Goal: Transaction & Acquisition: Purchase product/service

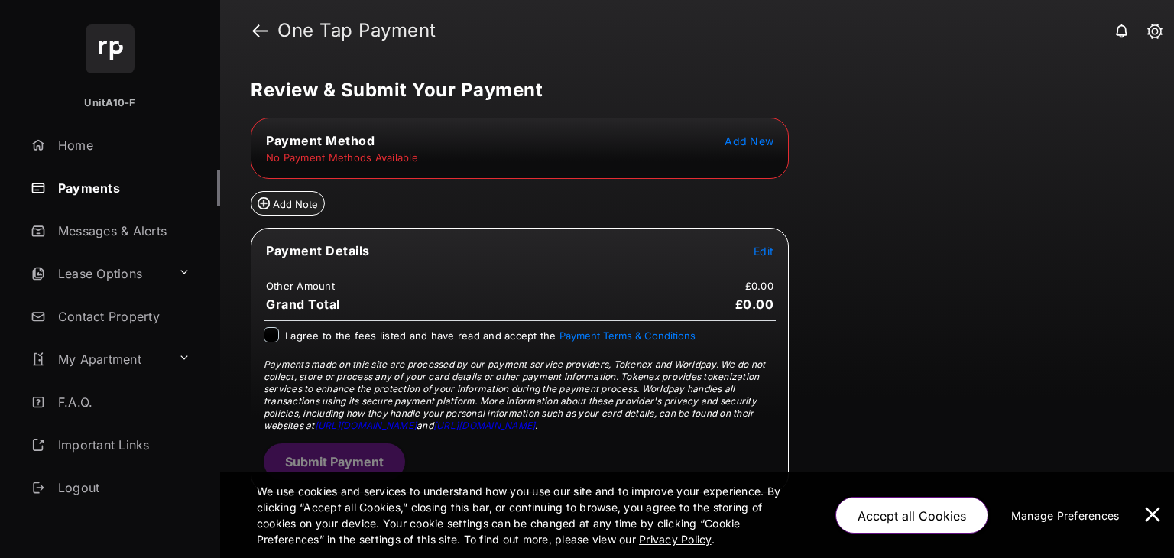
click at [754, 141] on span "Add New" at bounding box center [749, 141] width 49 height 13
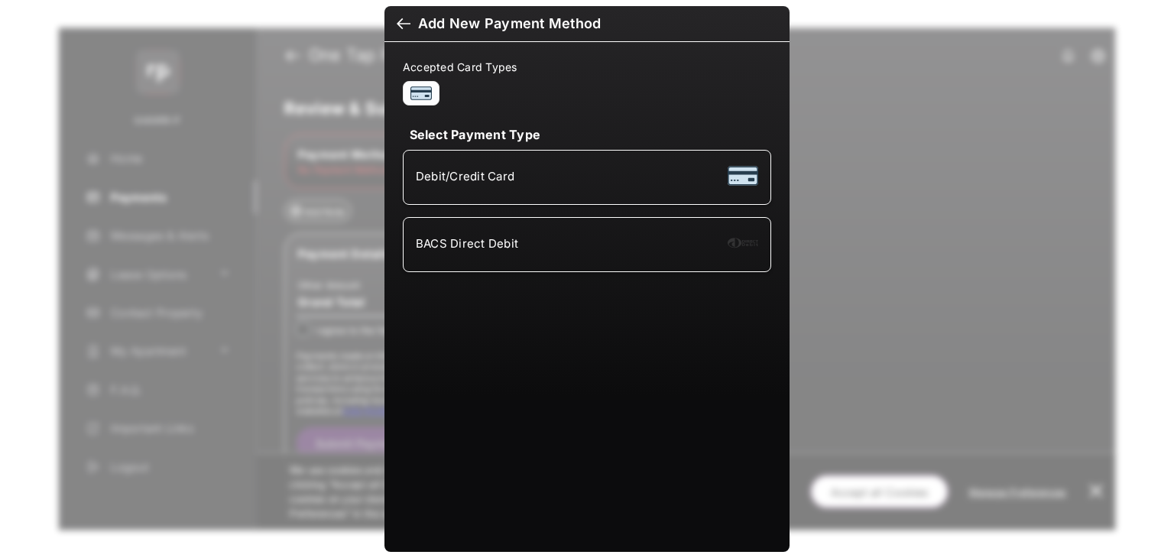
click at [397, 22] on div at bounding box center [404, 25] width 14 height 17
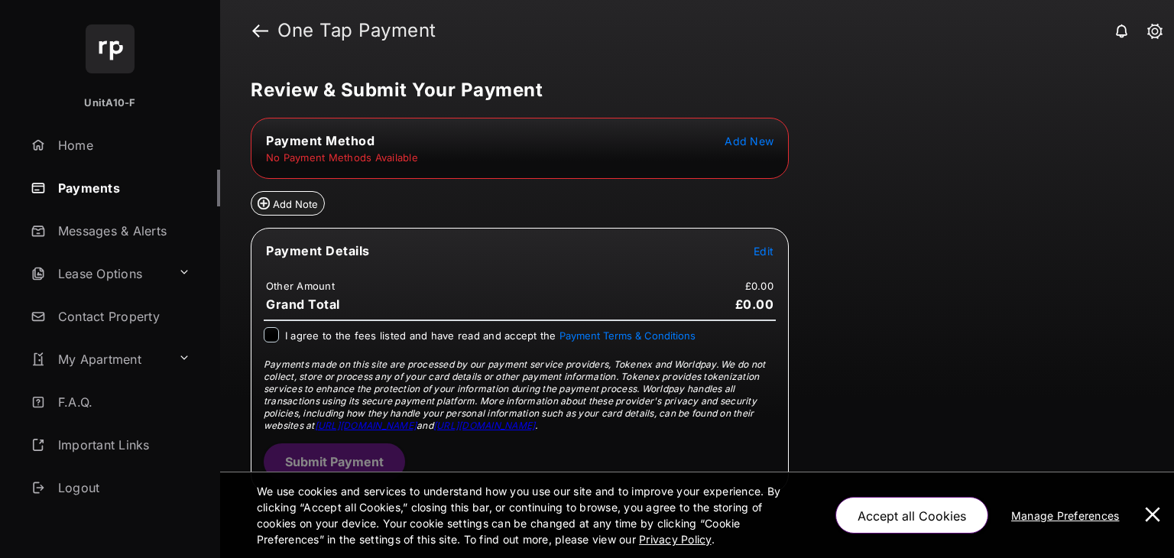
click at [763, 140] on span "Add New" at bounding box center [749, 141] width 49 height 13
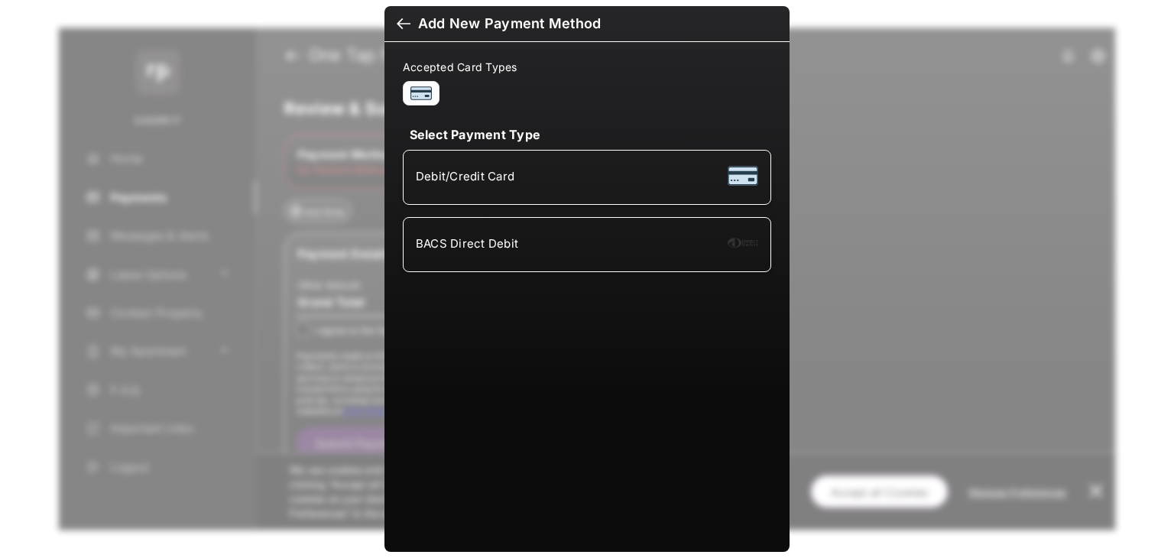
click at [511, 177] on div "Debit/Credit Card" at bounding box center [587, 177] width 342 height 29
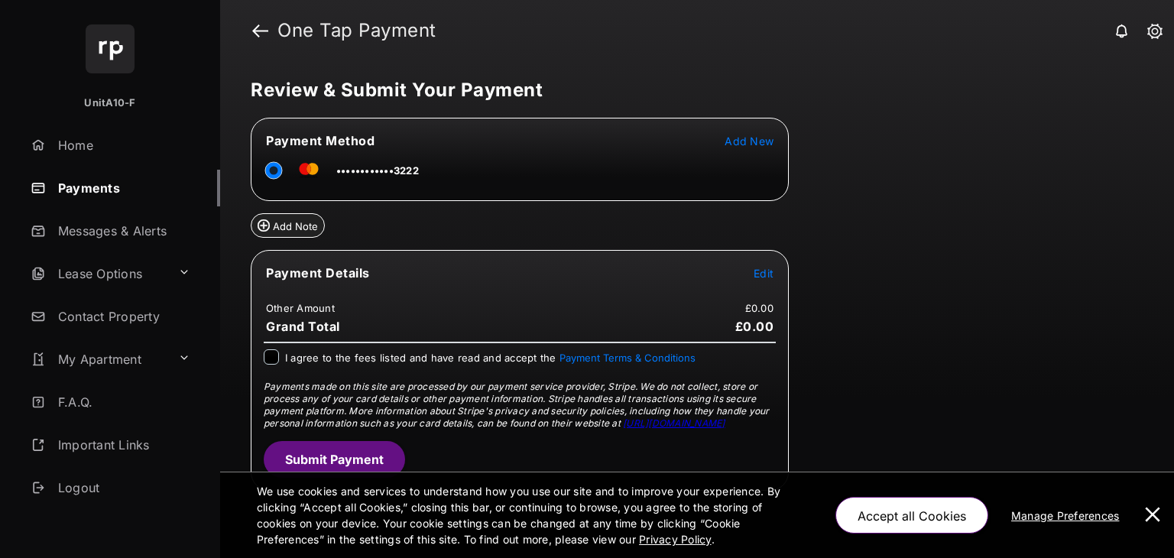
click at [759, 271] on span "Edit" at bounding box center [764, 273] width 20 height 13
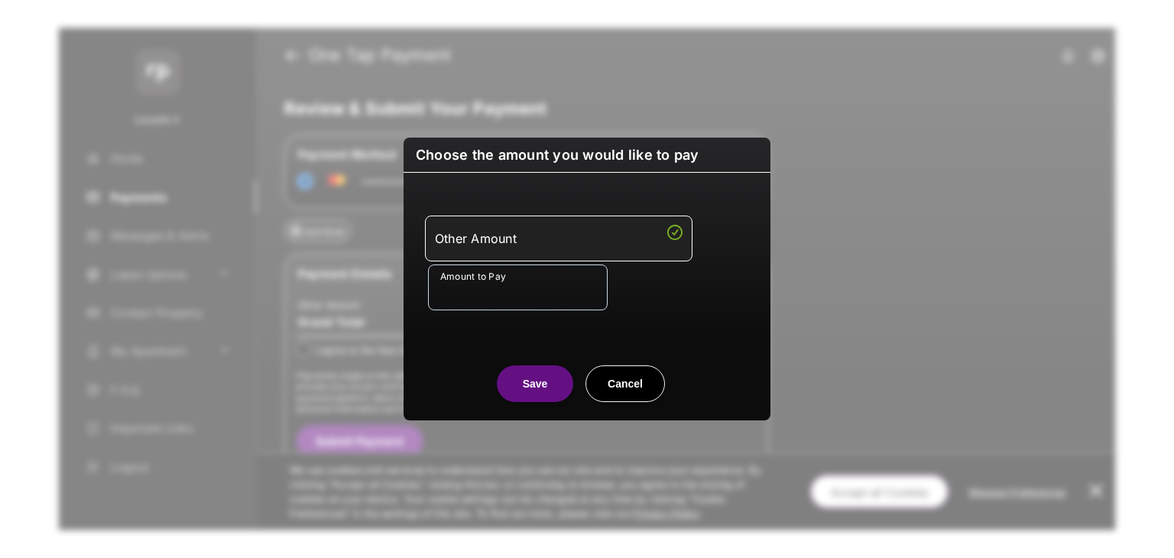
click at [547, 297] on input "Amount to Pay" at bounding box center [518, 287] width 180 height 46
type input "***"
click at [652, 304] on div "Amount to Pay ***" at bounding box center [590, 287] width 324 height 46
click at [531, 377] on button "Save" at bounding box center [535, 383] width 76 height 37
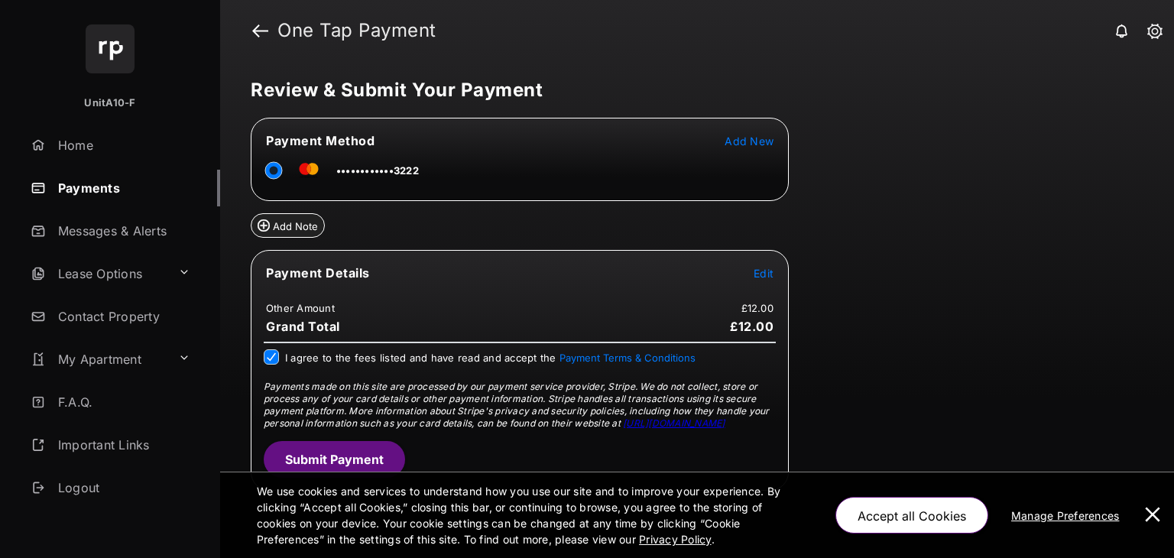
click at [352, 444] on button "Submit Payment" at bounding box center [334, 459] width 141 height 37
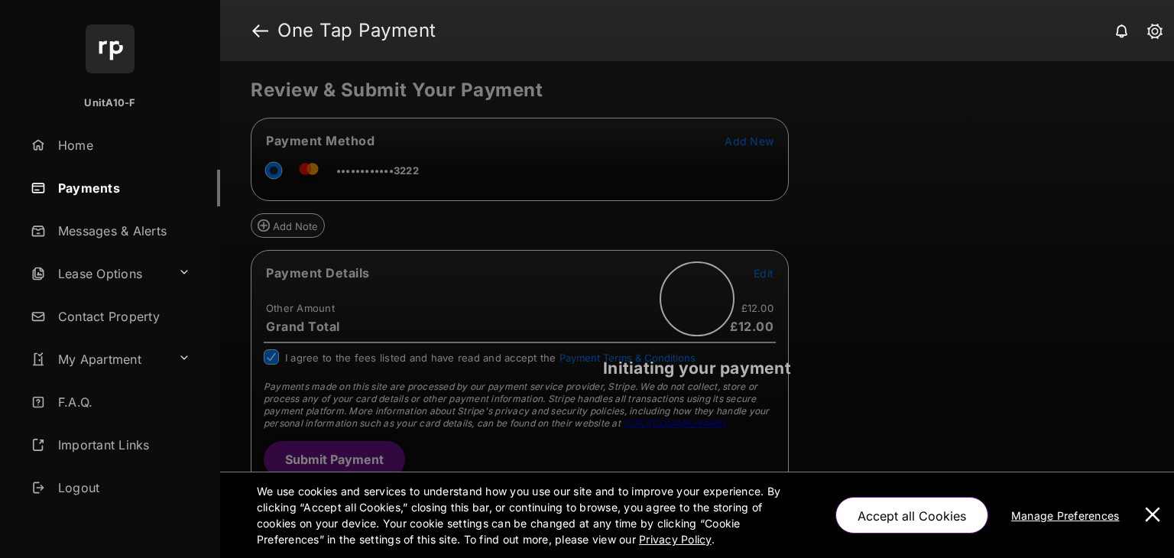
click at [1162, 515] on button at bounding box center [1152, 515] width 31 height 86
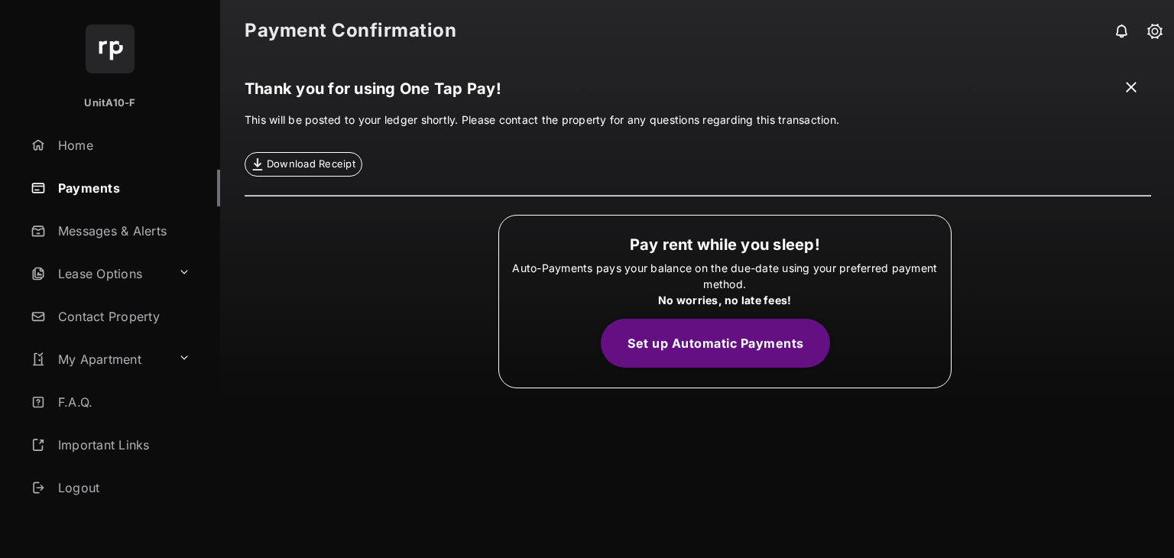
click at [1129, 91] on span at bounding box center [1130, 88] width 15 height 19
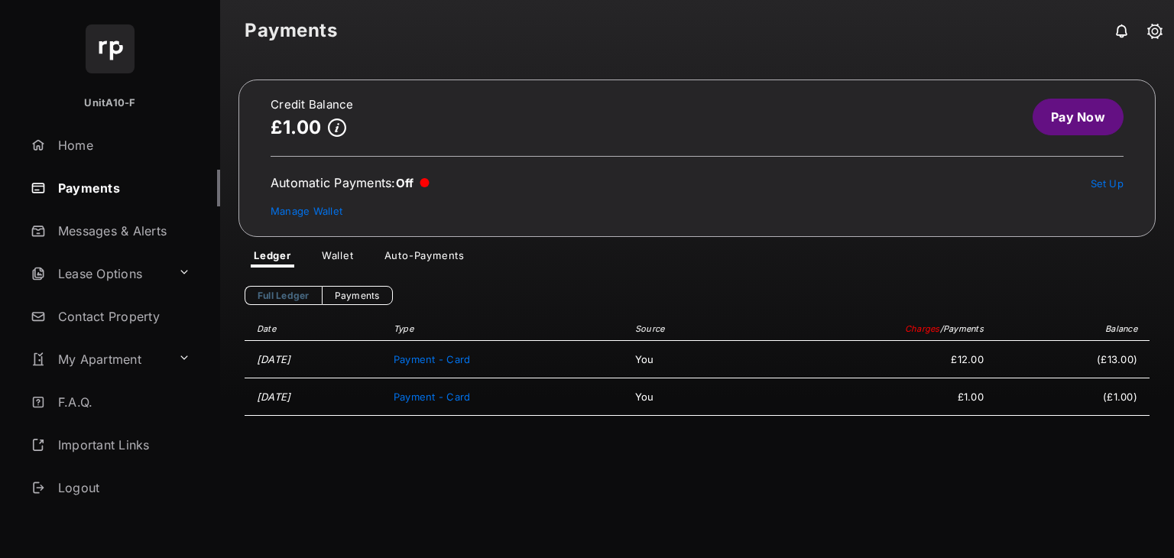
click at [1078, 124] on link "Pay Now" at bounding box center [1078, 117] width 91 height 37
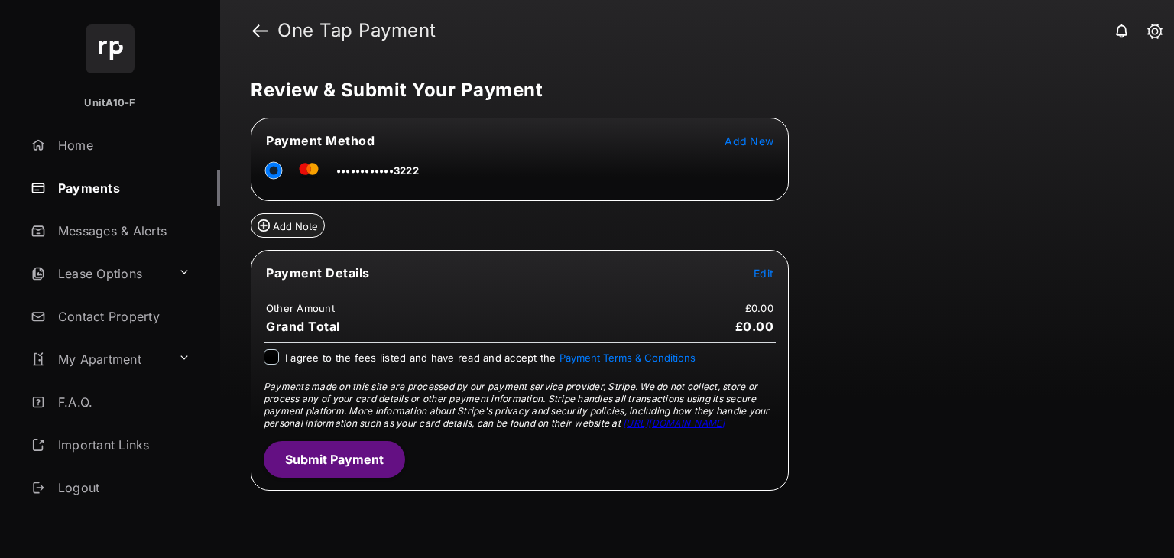
click at [761, 141] on span "Add New" at bounding box center [749, 141] width 49 height 13
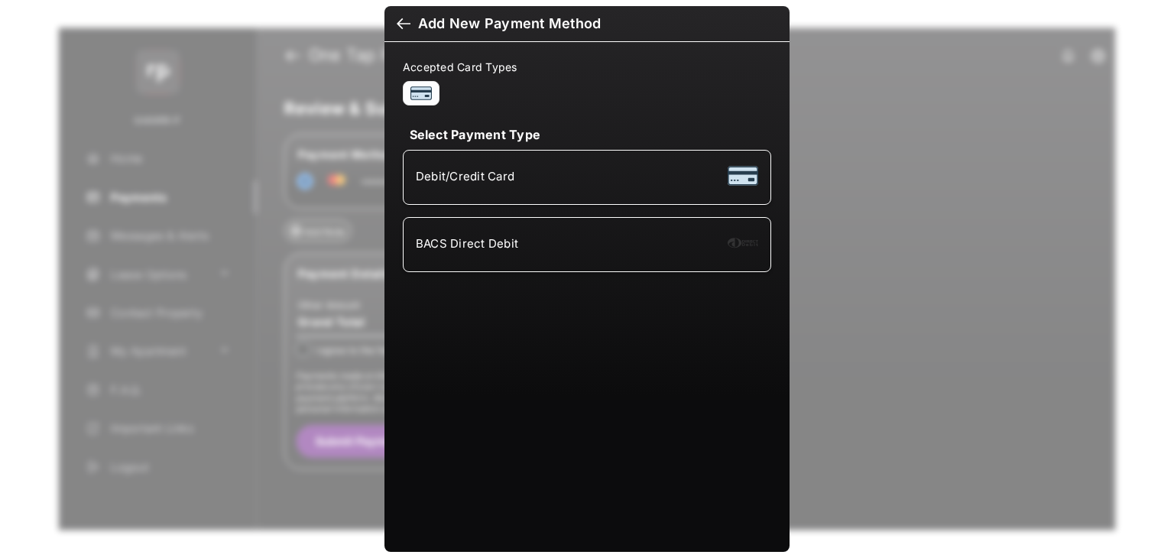
click at [585, 241] on div "BACS Direct Debit" at bounding box center [587, 244] width 342 height 29
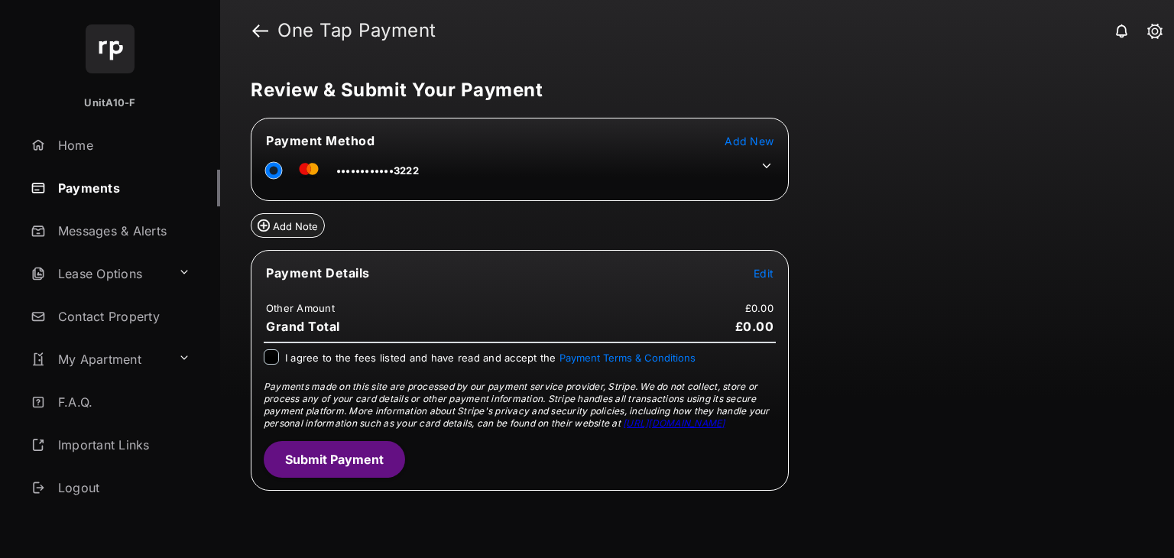
click at [763, 167] on icon at bounding box center [767, 166] width 14 height 14
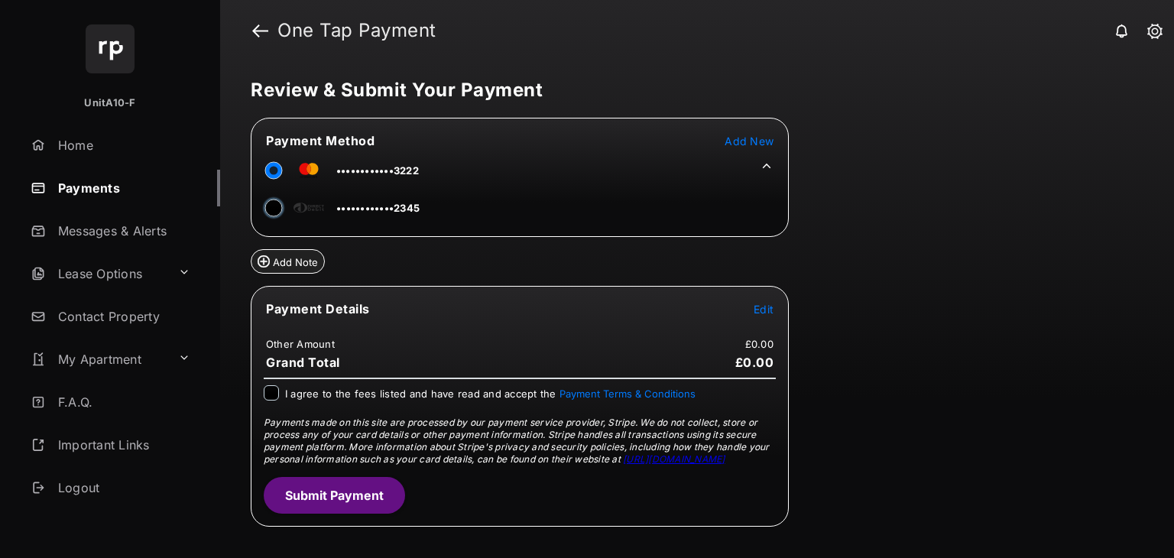
click at [764, 315] on td "Edit" at bounding box center [763, 308] width 21 height 17
click at [653, 267] on div "Add Note" at bounding box center [520, 255] width 538 height 37
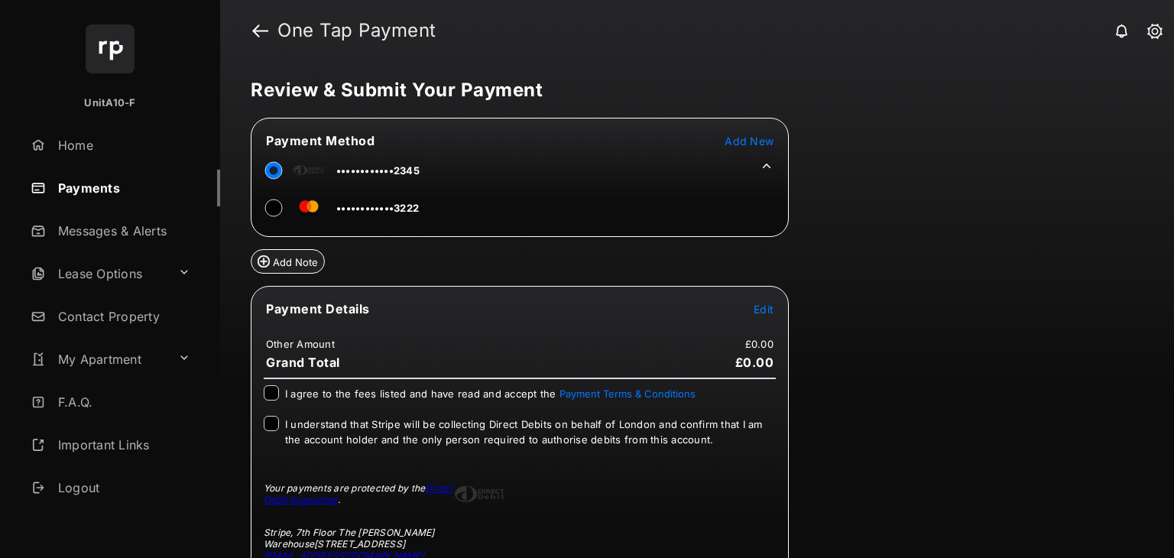
click at [586, 273] on form "Payment Method Add New ••••••••••••2345 ••••••••••••3222 Add Note Payment Detai…" at bounding box center [520, 370] width 538 height 505
click at [767, 306] on span "Edit" at bounding box center [764, 309] width 20 height 13
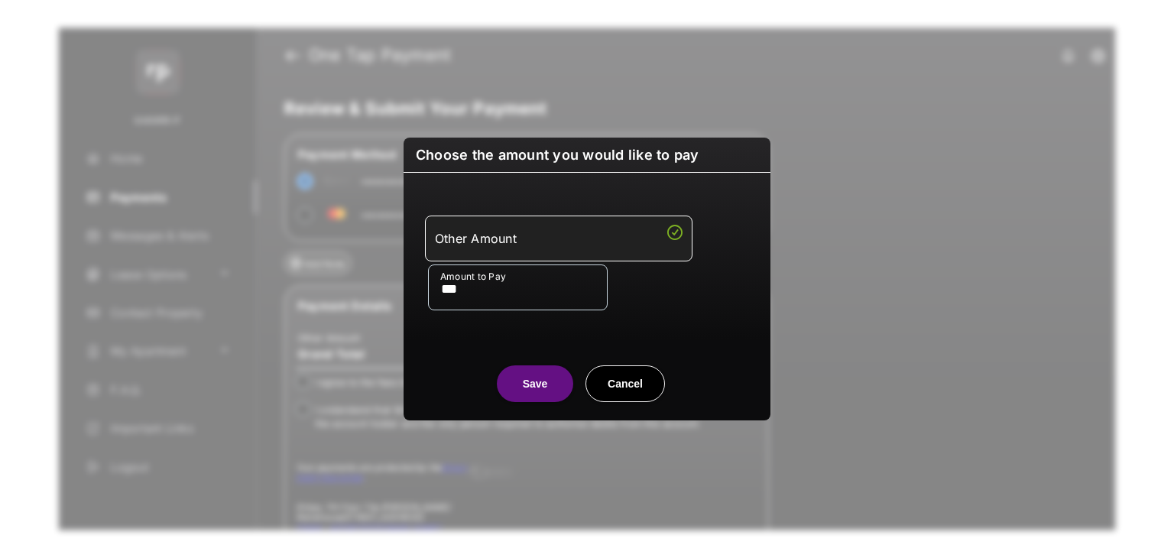
type input "***"
click at [691, 306] on div "Amount to Pay ***" at bounding box center [590, 287] width 324 height 46
click at [556, 379] on button "Save" at bounding box center [535, 383] width 76 height 37
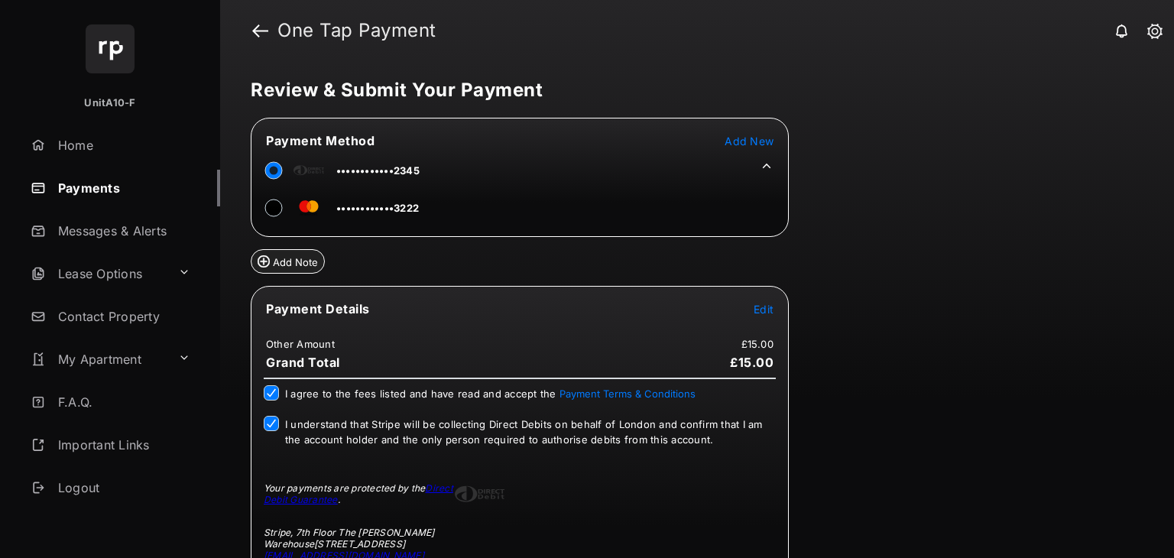
scroll to position [61, 0]
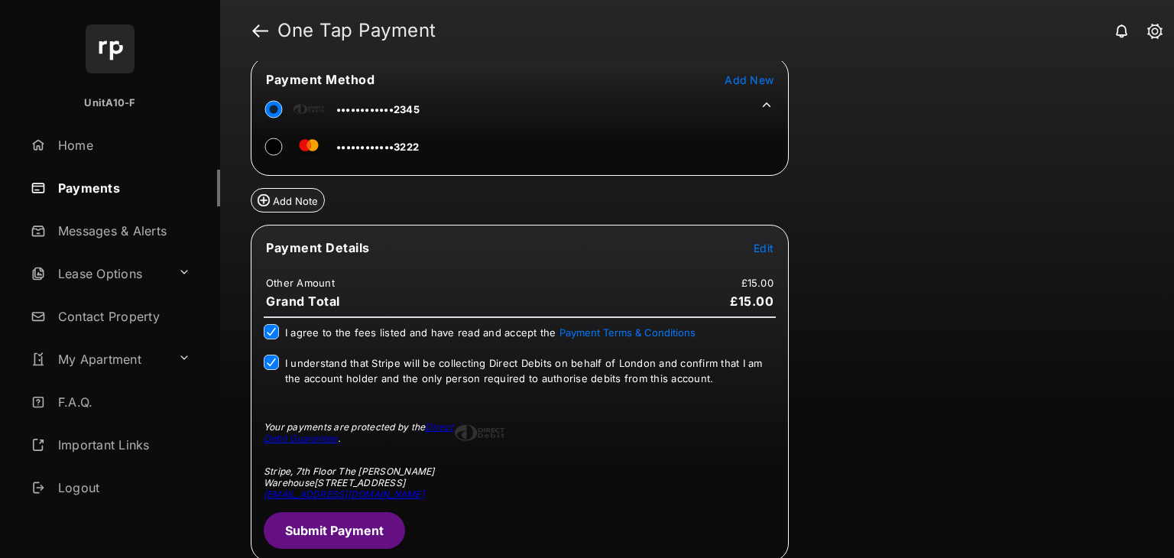
click at [330, 529] on button "Submit Payment" at bounding box center [334, 530] width 141 height 37
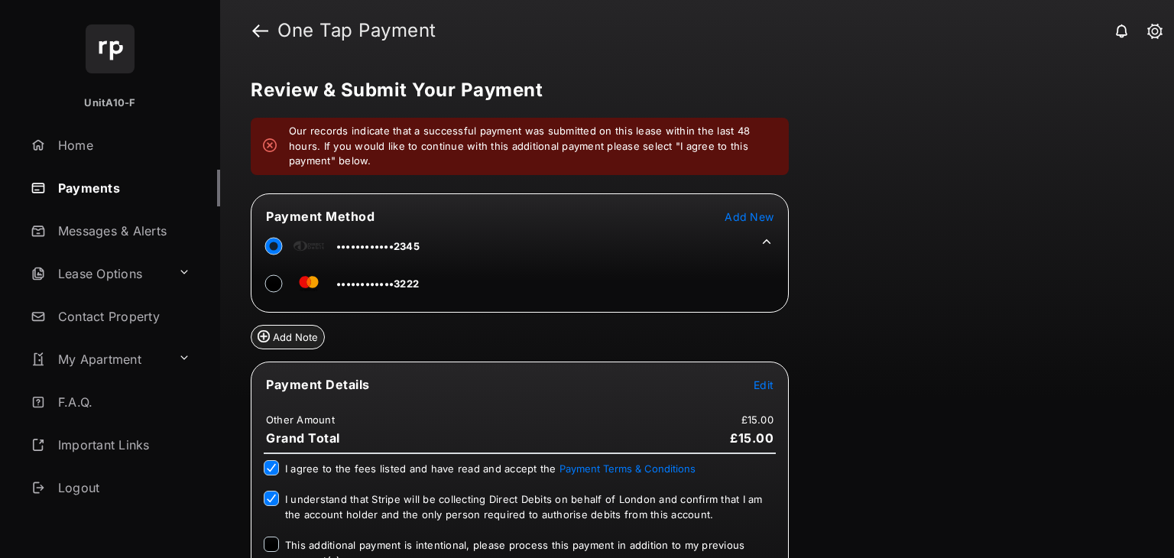
scroll to position [181, 0]
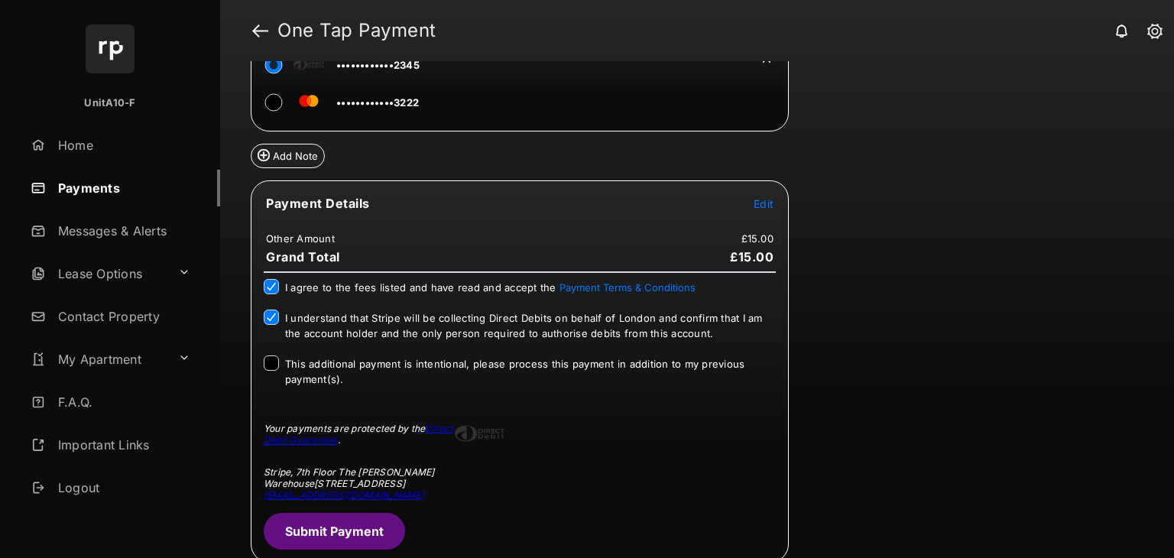
click at [306, 364] on span "This additional payment is intentional, please process this payment in addition…" at bounding box center [514, 372] width 459 height 28
click at [329, 532] on button "Submit Payment" at bounding box center [334, 531] width 141 height 37
